Goal: Task Accomplishment & Management: Manage account settings

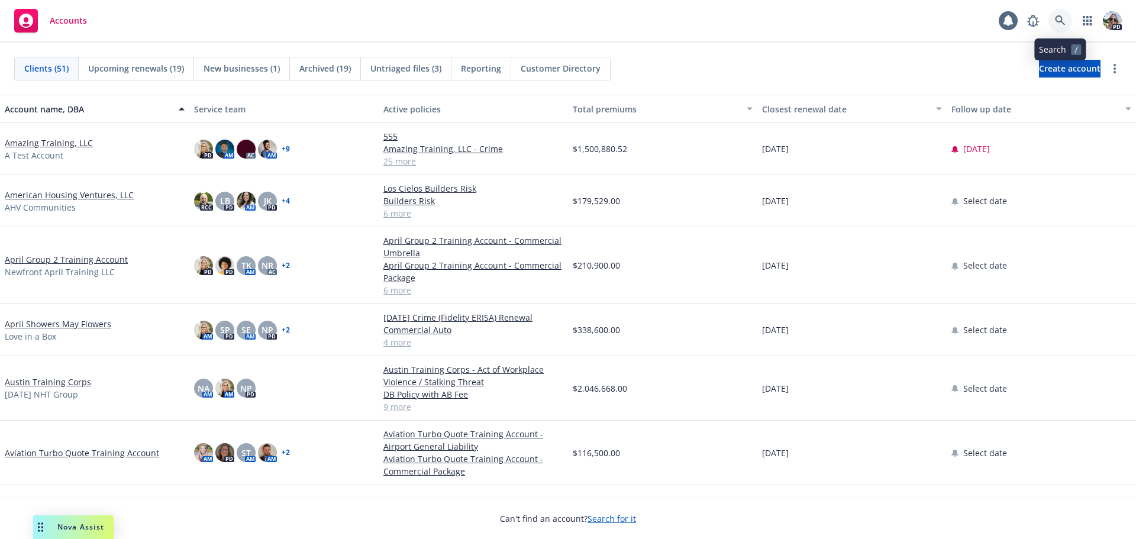
click at [1053, 14] on link at bounding box center [1061, 21] width 24 height 24
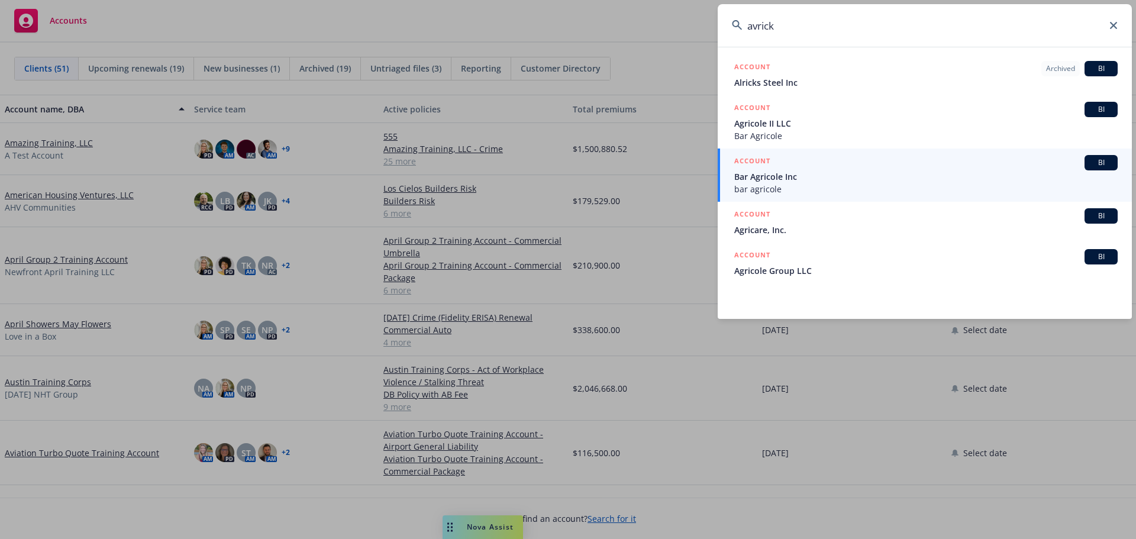
drag, startPoint x: 920, startPoint y: 32, endPoint x: 597, endPoint y: 40, distance: 322.6
click at [597, 40] on div "avrick ACCOUNT Archived BI Alricks Steel Inc ACCOUNT BI Agricole II LLC Bar Agr…" at bounding box center [568, 269] width 1136 height 539
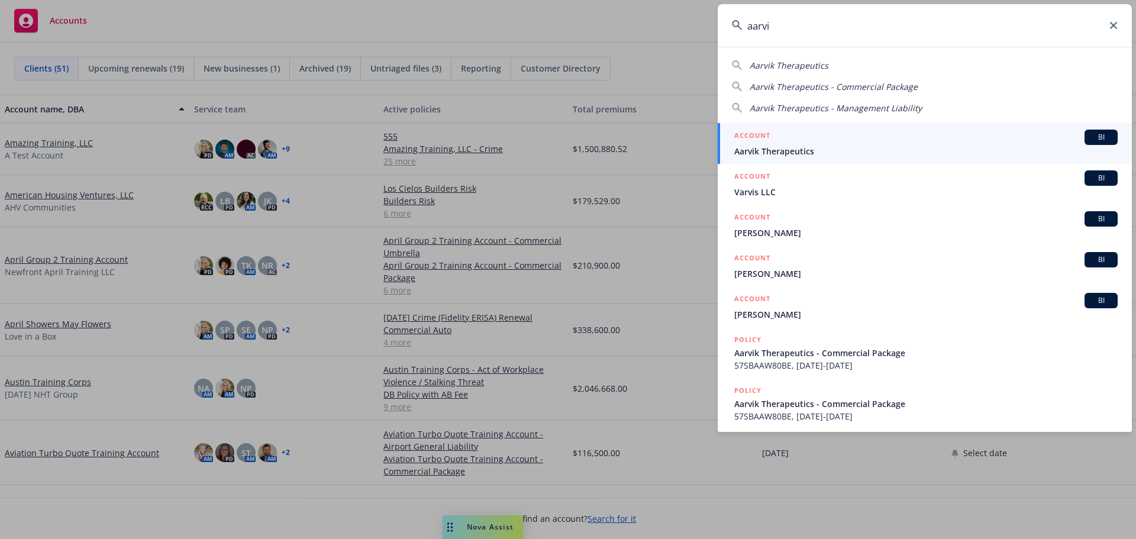
type input "aarvi"
click at [776, 153] on span "Aarvik Therapeutics" at bounding box center [925, 151] width 383 height 12
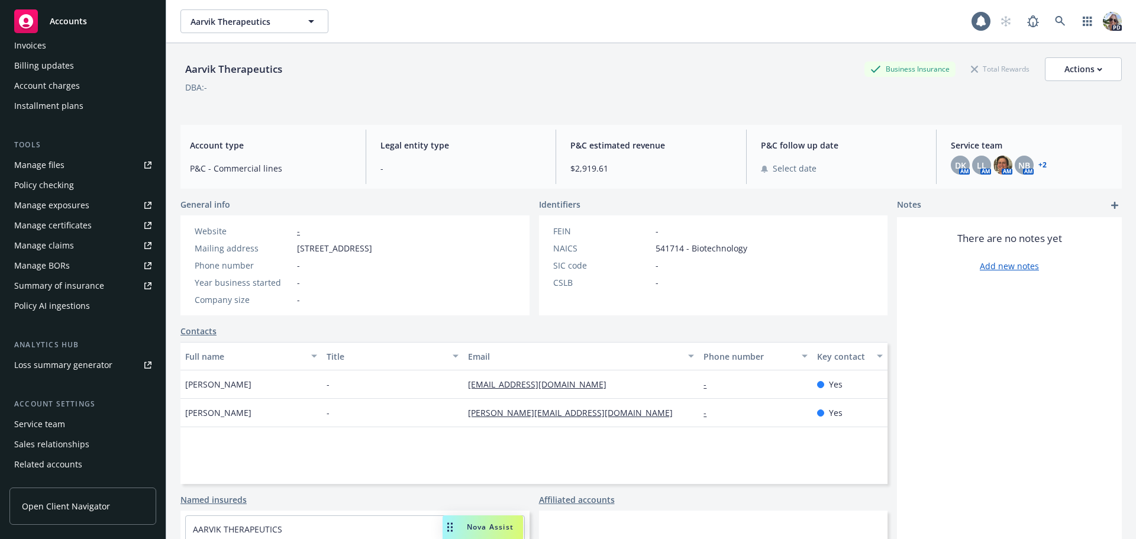
scroll to position [272, 0]
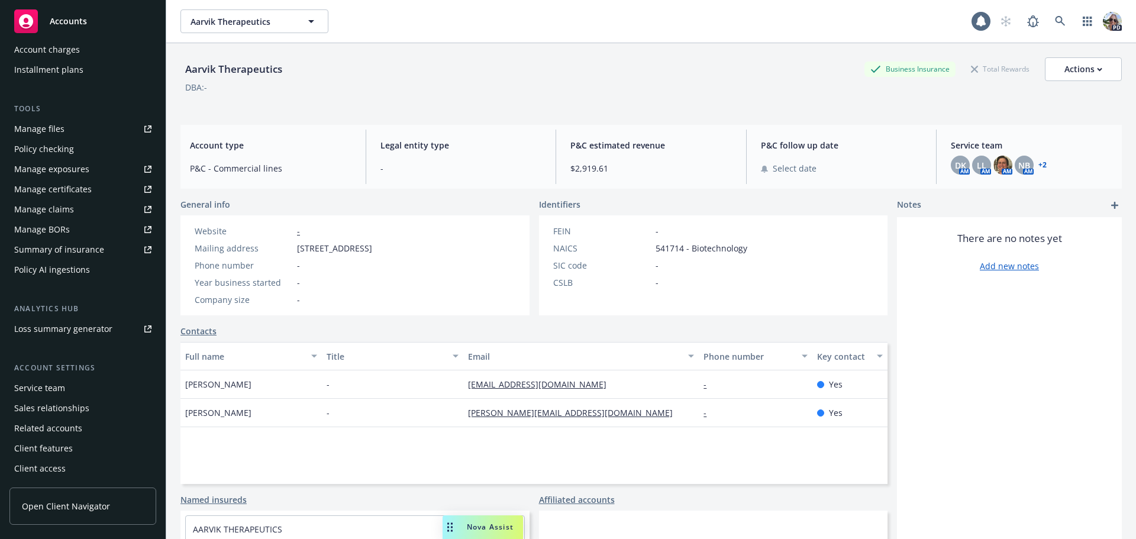
click at [45, 391] on div "Service team" at bounding box center [39, 388] width 51 height 19
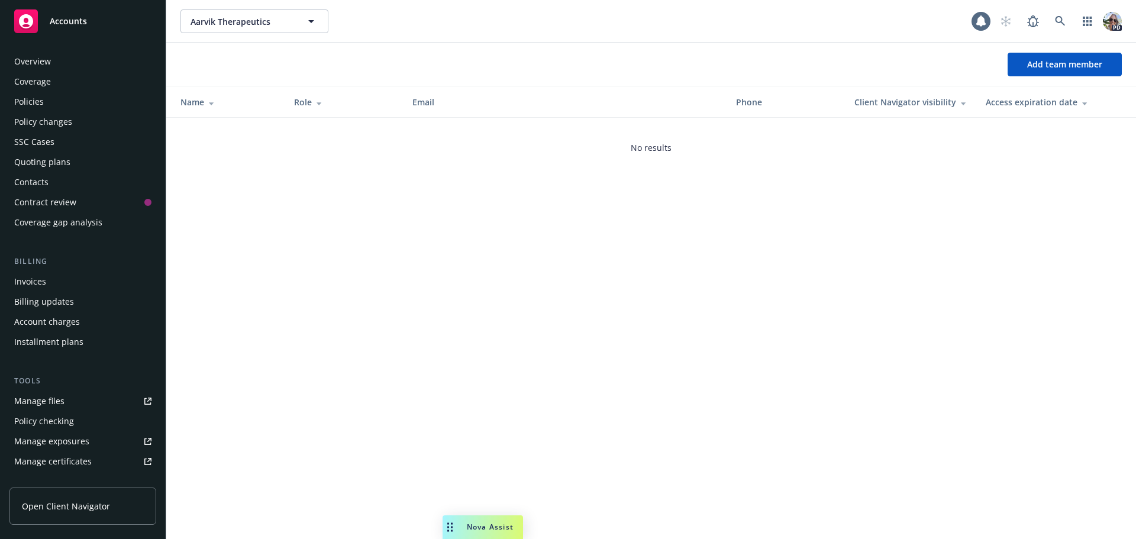
scroll to position [272, 0]
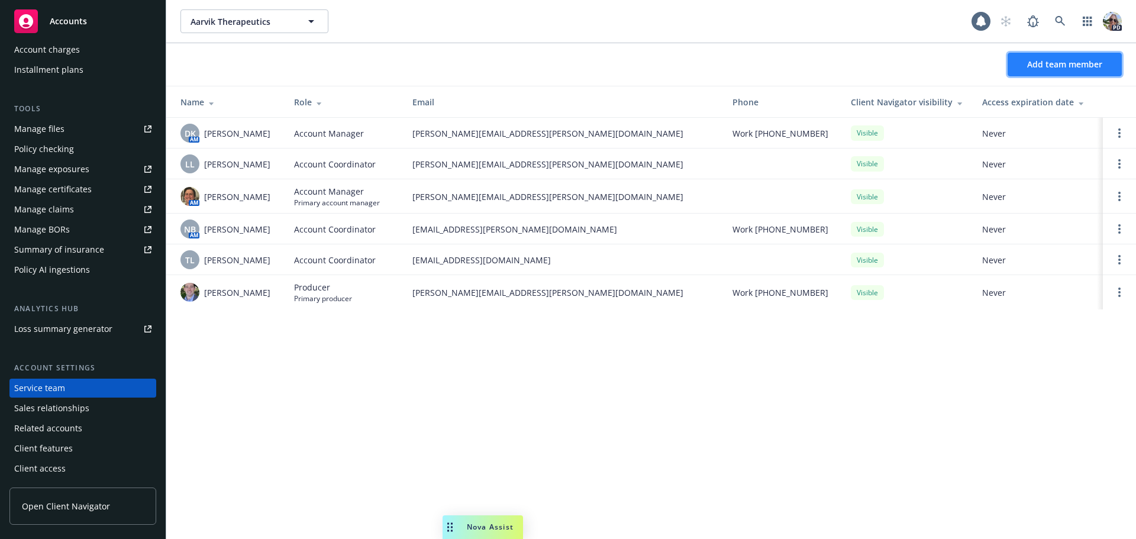
click at [1070, 63] on span "Add team member" at bounding box center [1064, 64] width 75 height 11
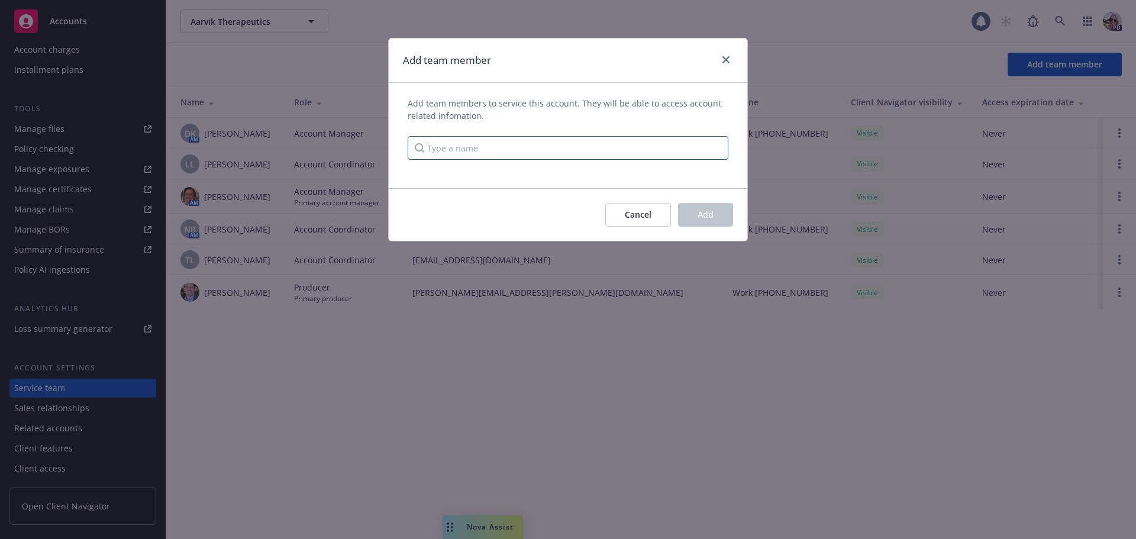
click at [472, 150] on input "Type a name" at bounding box center [568, 148] width 321 height 24
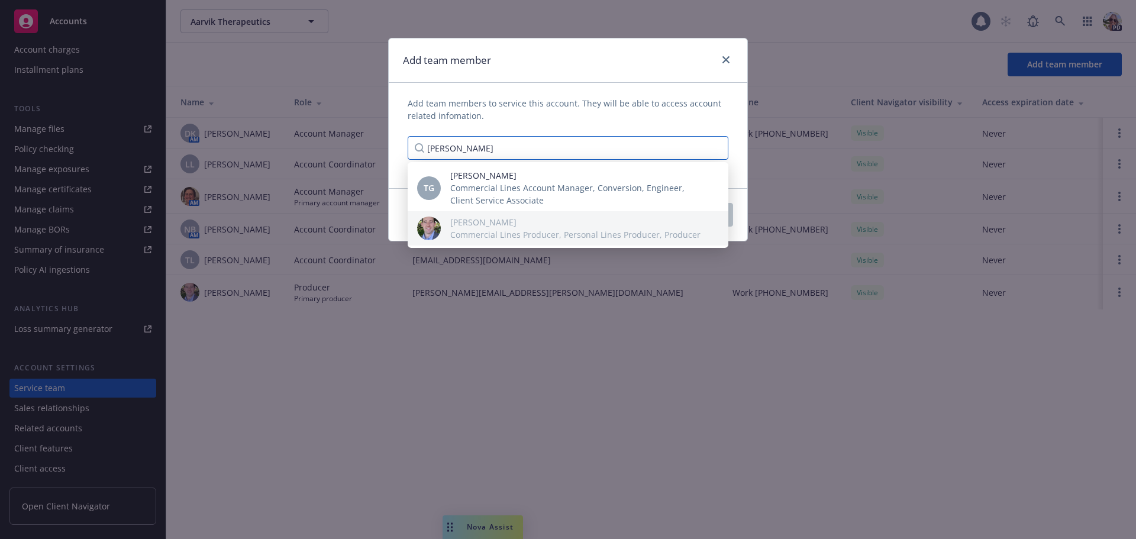
drag, startPoint x: 457, startPoint y: 151, endPoint x: 359, endPoint y: 153, distance: 98.2
click at [359, 153] on div "Add team member Add team members to service this account. They will be able to …" at bounding box center [568, 269] width 1136 height 539
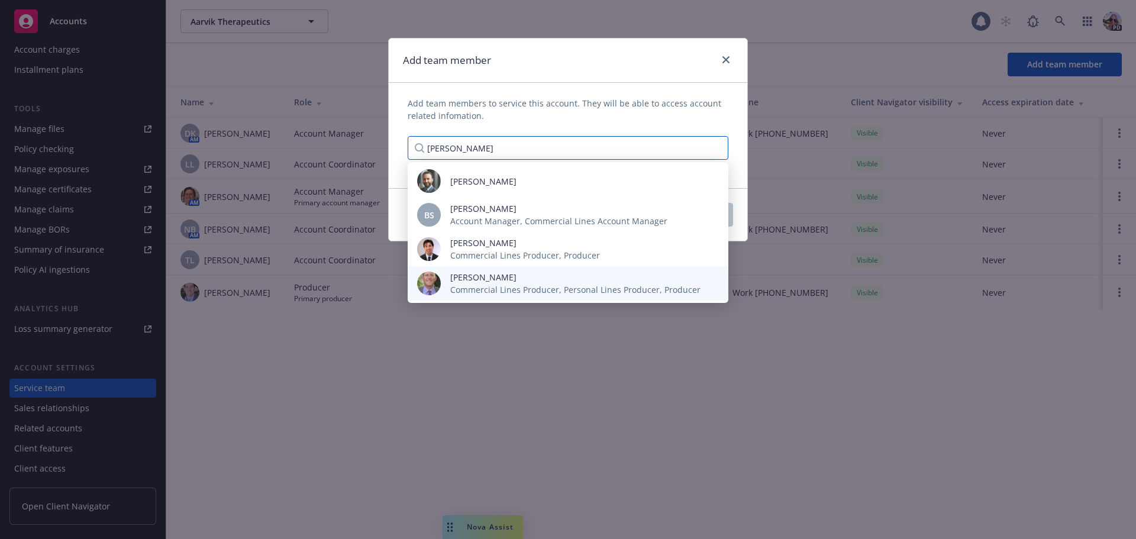
type input "[PERSON_NAME]"
click at [495, 282] on span "[PERSON_NAME]" at bounding box center [575, 277] width 250 height 12
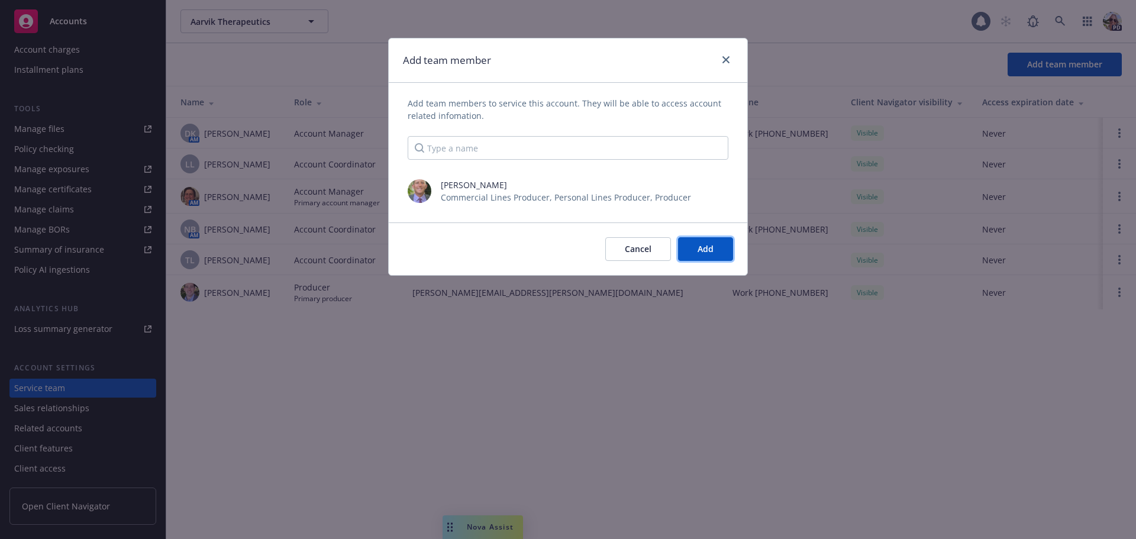
click at [696, 251] on button "Add" at bounding box center [705, 249] width 55 height 24
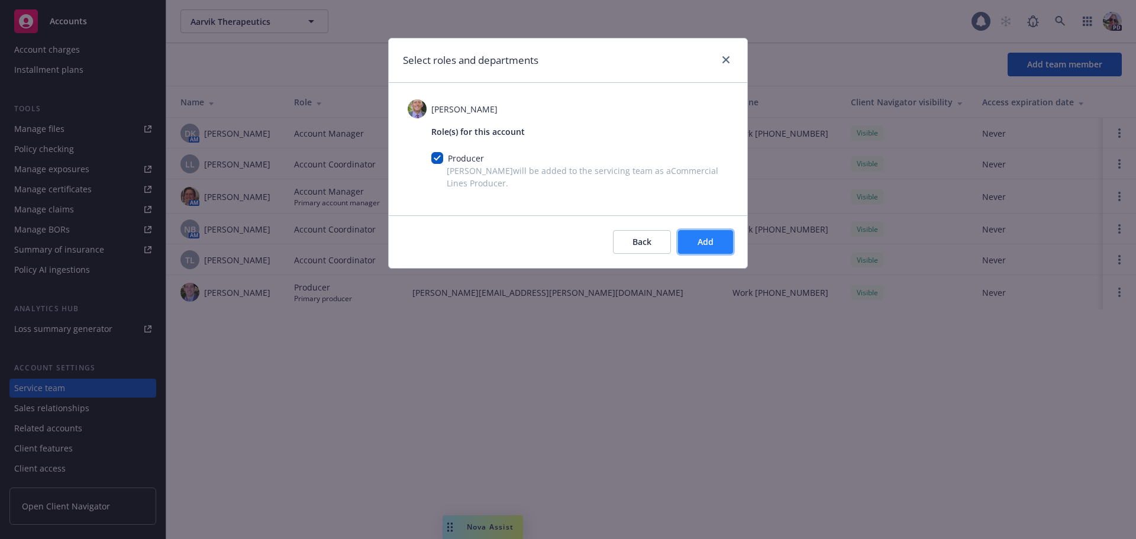
click at [718, 245] on button "Add" at bounding box center [705, 242] width 55 height 24
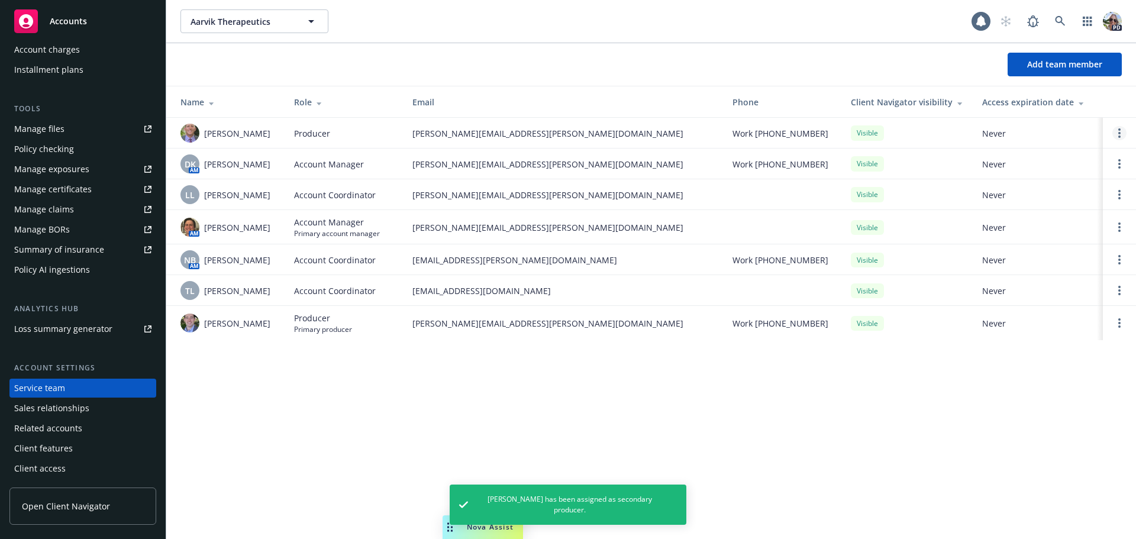
click at [1121, 137] on link "Open options" at bounding box center [1119, 133] width 14 height 14
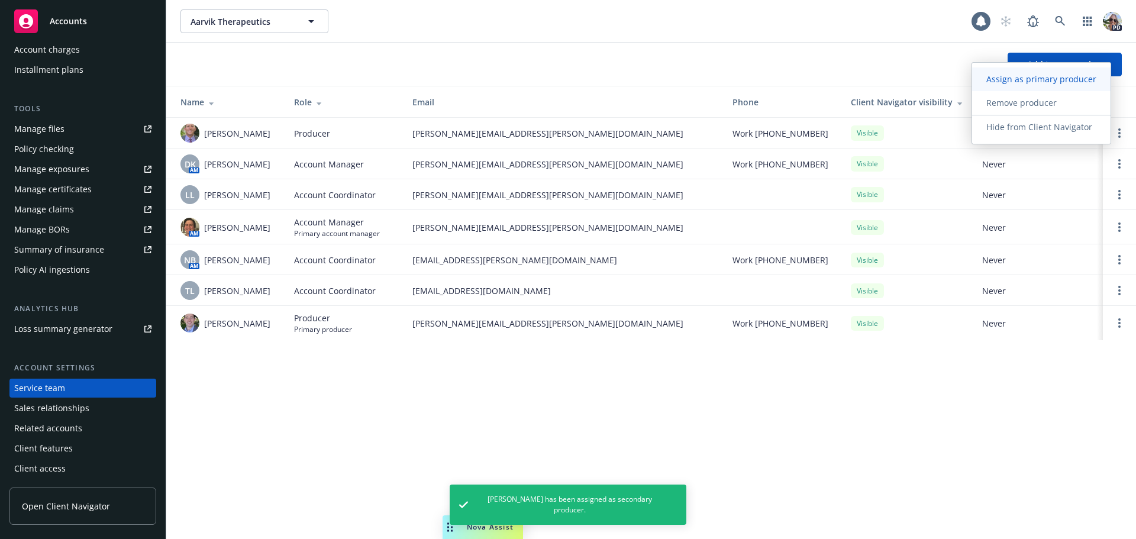
click at [1018, 84] on span "Assign as primary producer" at bounding box center [1041, 78] width 138 height 11
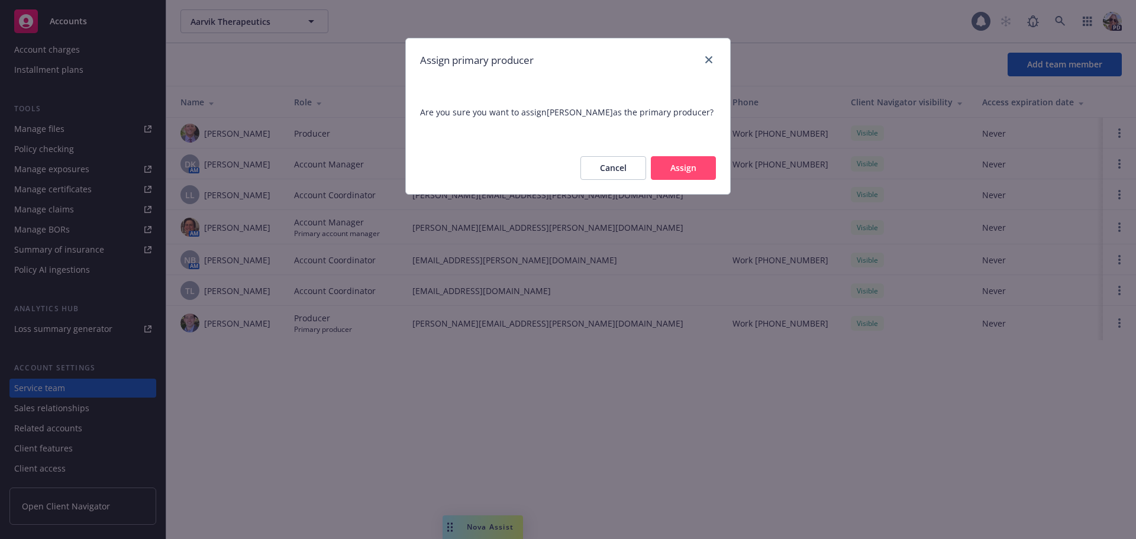
click at [696, 176] on button "Assign" at bounding box center [683, 168] width 65 height 24
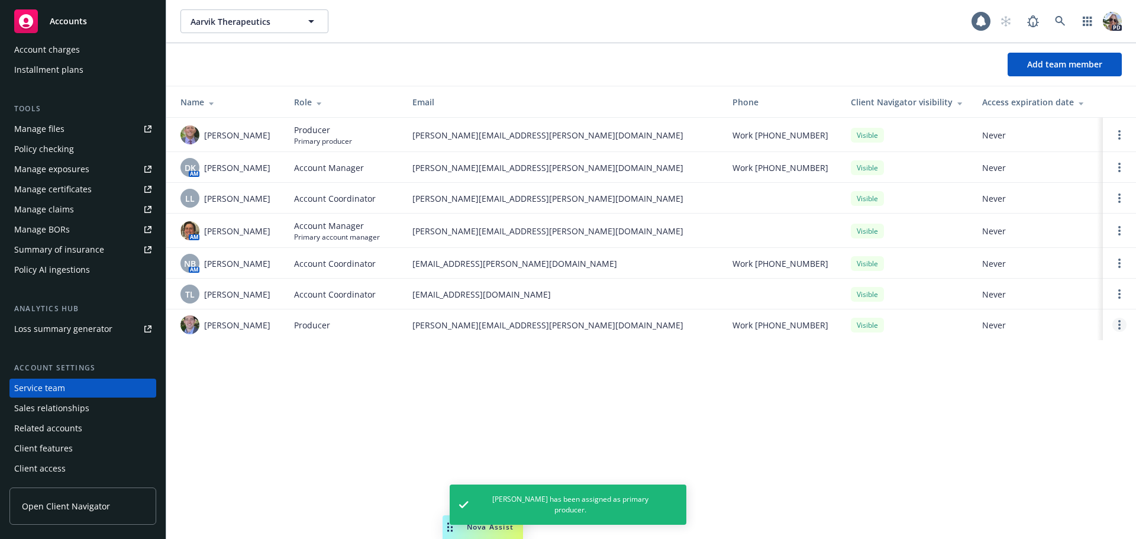
click at [1120, 330] on icon "Open options" at bounding box center [1119, 324] width 2 height 9
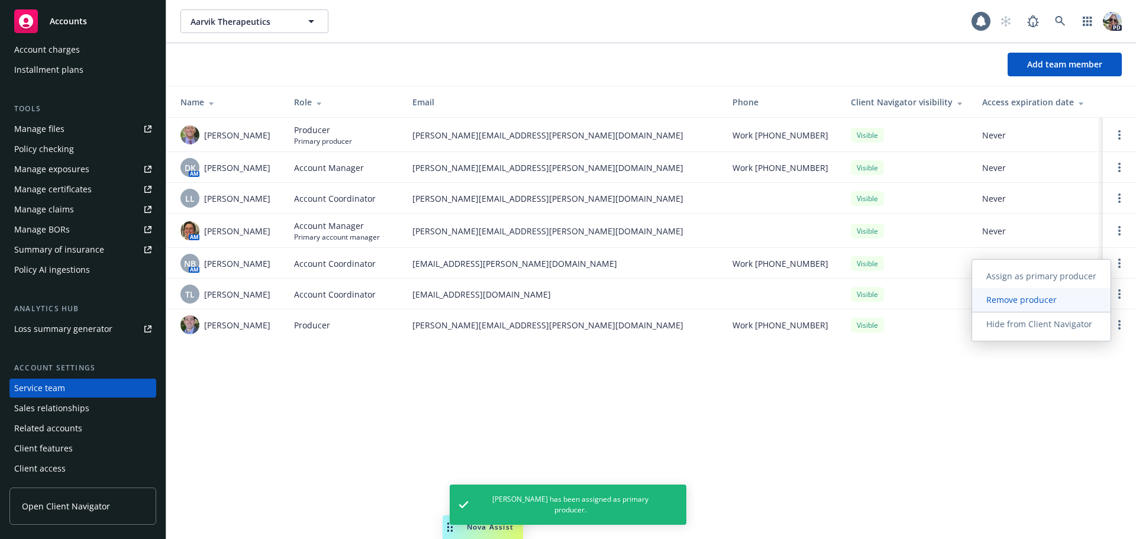
click at [994, 300] on span "Remove producer" at bounding box center [1021, 299] width 99 height 11
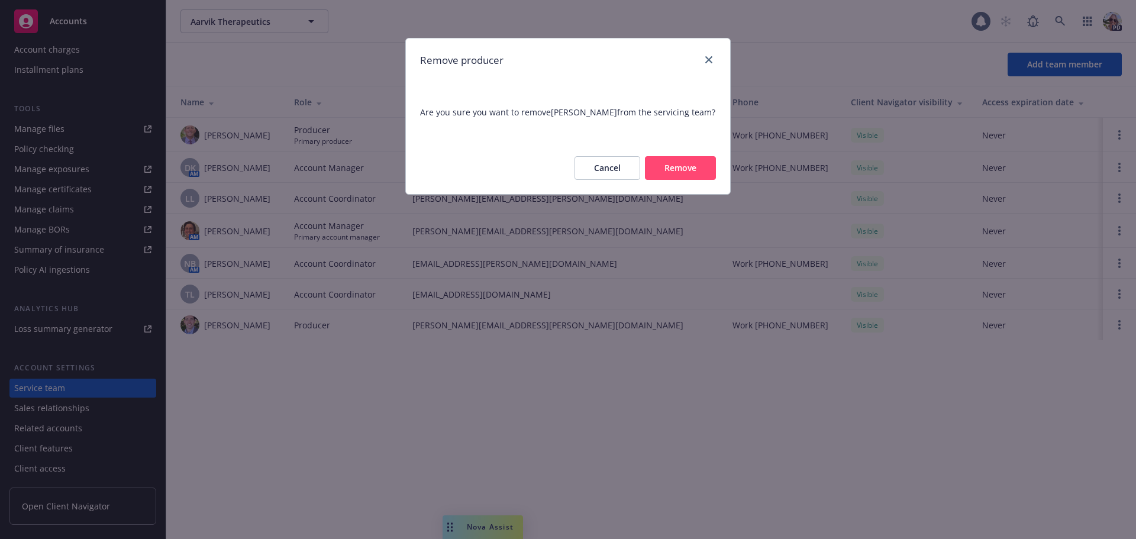
click at [691, 162] on button "Remove" at bounding box center [680, 168] width 71 height 24
